Goal: Transaction & Acquisition: Download file/media

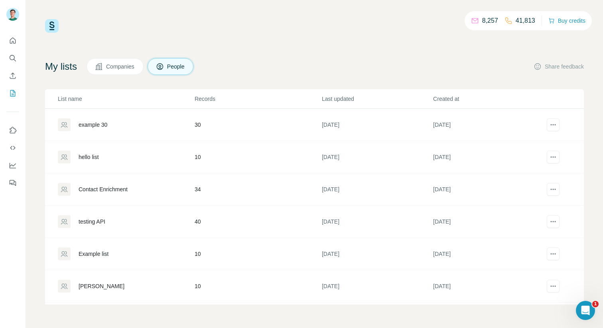
click at [115, 65] on span "Companies" at bounding box center [120, 67] width 29 height 8
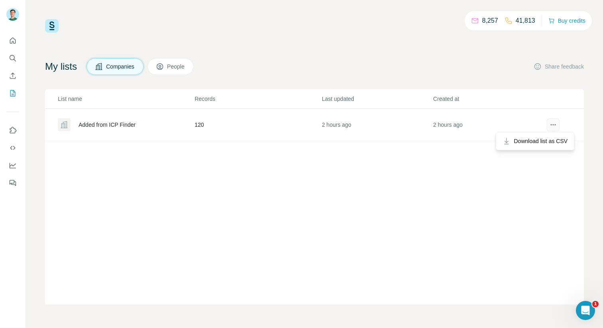
click at [554, 128] on icon "actions" at bounding box center [553, 125] width 8 height 8
click at [532, 143] on span "Download list as CSV" at bounding box center [541, 141] width 54 height 8
click at [14, 45] on button "Quick start" at bounding box center [12, 40] width 13 height 14
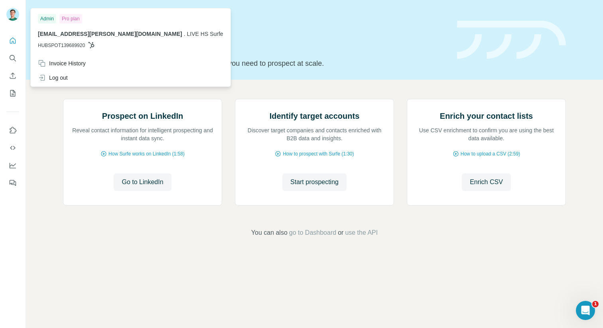
click at [8, 16] on img at bounding box center [12, 14] width 13 height 13
click at [12, 87] on button "My lists" at bounding box center [12, 93] width 13 height 14
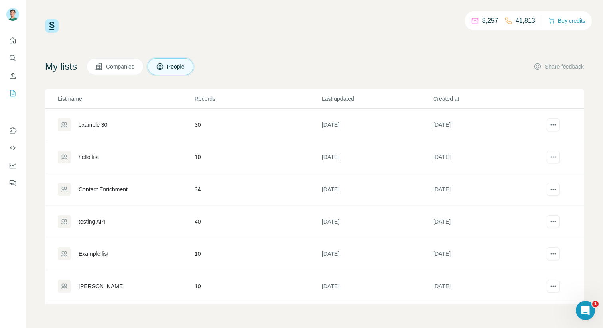
click at [124, 60] on button "Companies" at bounding box center [115, 66] width 57 height 17
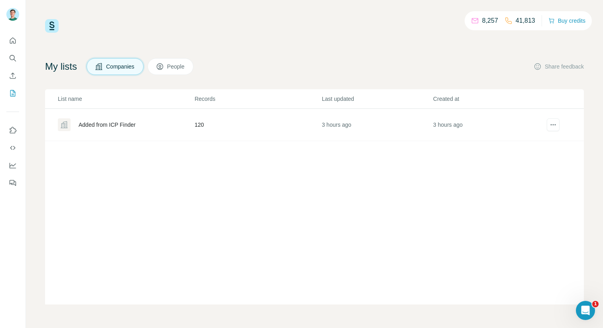
click at [123, 129] on div "Added from ICP Finder" at bounding box center [126, 124] width 136 height 13
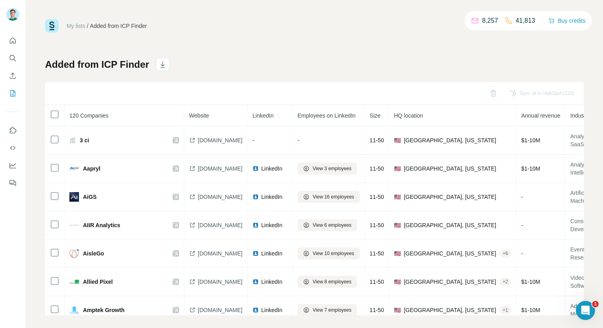
click at [83, 26] on link "My lists" at bounding box center [76, 26] width 19 height 6
